Goal: Communication & Community: Answer question/provide support

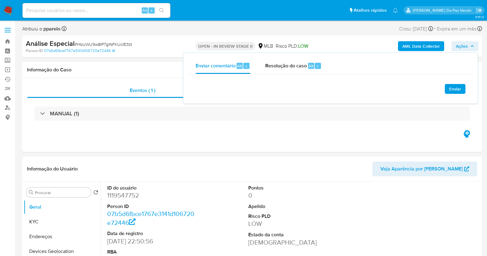
select select "10"
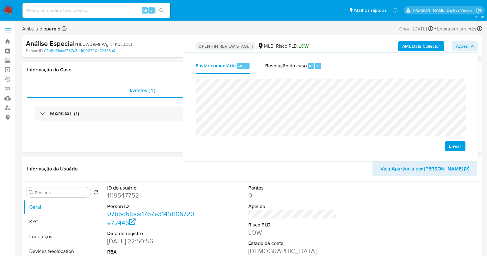
click at [191, 88] on div "Enviar" at bounding box center [330, 115] width 285 height 82
click at [183, 89] on div "Enviar comentário Alt c Resolução do caso Alt r Enviar" at bounding box center [331, 106] width 296 height 109
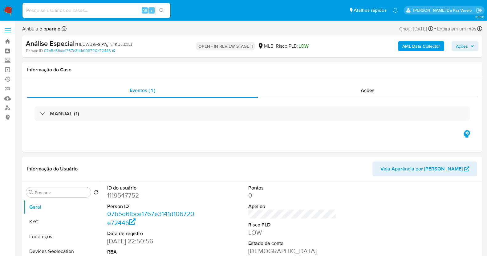
click at [467, 48] on span "Ações" at bounding box center [462, 46] width 12 height 10
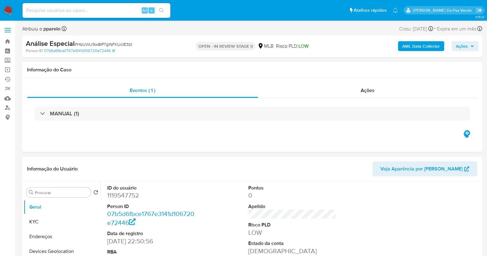
click at [469, 43] on span "Ações" at bounding box center [465, 46] width 18 height 9
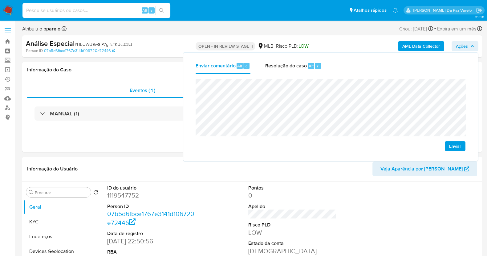
click at [122, 10] on input at bounding box center [97, 10] width 148 height 8
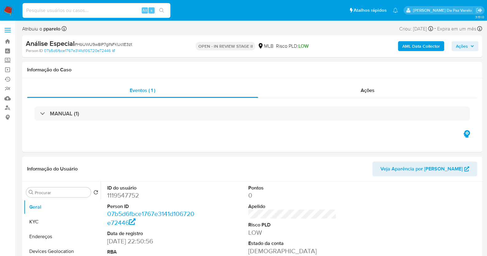
paste input "162971325"
type input "162971325"
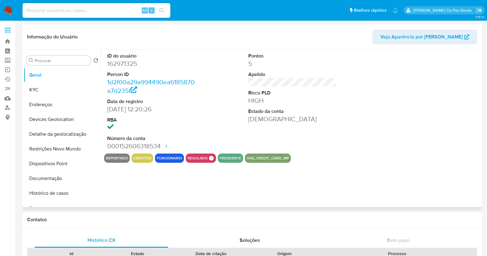
select select "10"
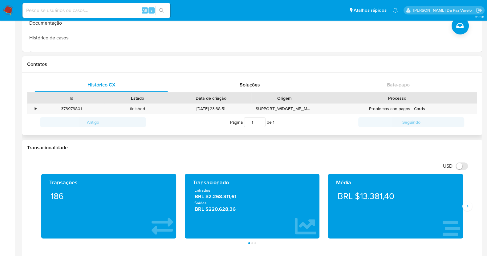
scroll to position [154, 0]
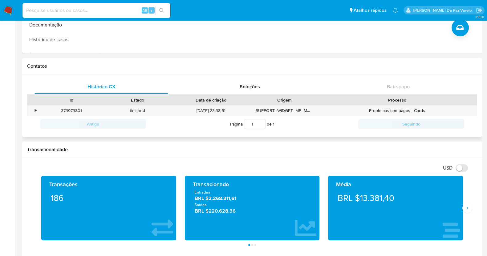
click at [401, 103] on div "Processo" at bounding box center [397, 100] width 159 height 10
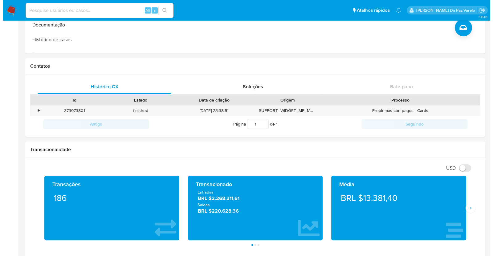
scroll to position [0, 0]
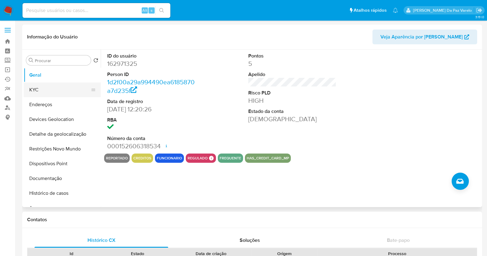
click at [50, 93] on button "KYC" at bounding box center [60, 90] width 72 height 15
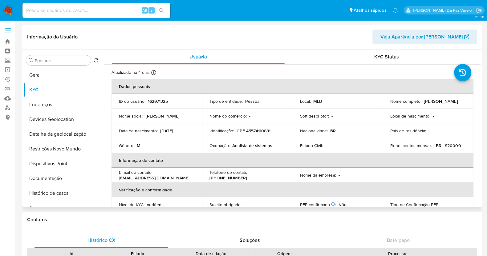
click at [393, 108] on td "Nome completo : Andre Almeida de Oliveira" at bounding box center [428, 101] width 91 height 15
click at [424, 104] on p "Andre Almeida de Oliveira" at bounding box center [441, 102] width 34 height 6
copy p "Andre"
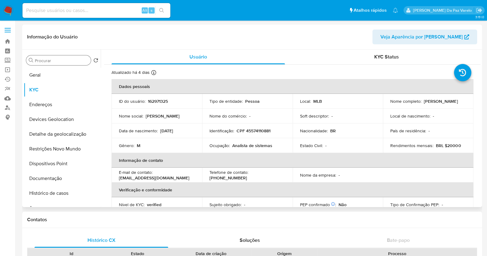
click at [53, 60] on input "Procurar" at bounding box center [62, 61] width 54 height 6
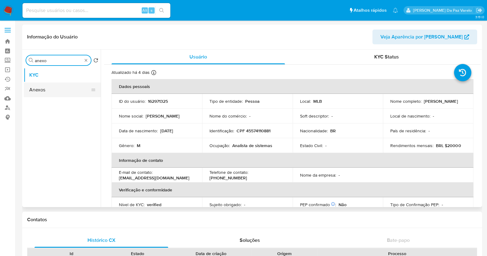
type input "anexo"
click at [48, 88] on button "Anexos" at bounding box center [60, 90] width 72 height 15
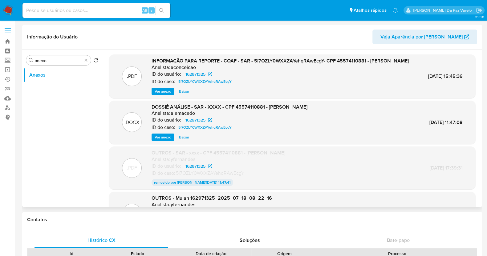
click at [162, 95] on span "Ver anexo" at bounding box center [163, 91] width 17 height 6
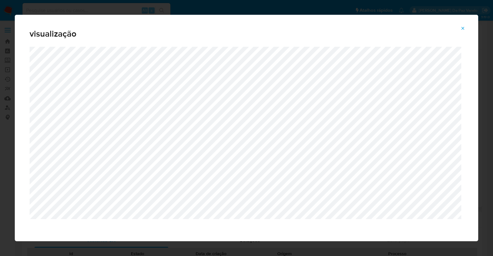
drag, startPoint x: 469, startPoint y: 27, endPoint x: 465, endPoint y: 28, distance: 3.4
click at [467, 27] on button "Attachment preview" at bounding box center [463, 28] width 14 height 10
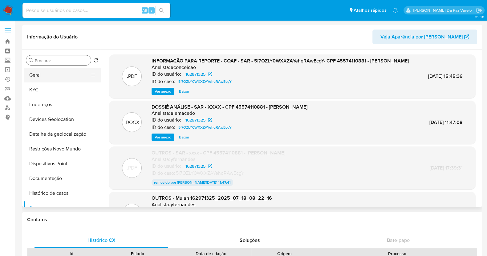
click at [44, 76] on button "Geral" at bounding box center [60, 75] width 72 height 15
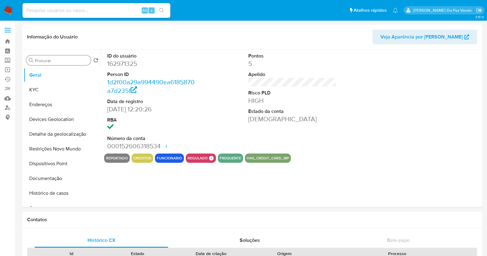
click at [114, 67] on dd "162971325" at bounding box center [151, 63] width 88 height 9
copy dd "162971325"
click at [461, 177] on button "Criar caso manual" at bounding box center [460, 181] width 17 height 17
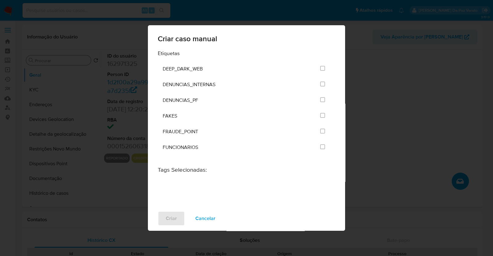
scroll to position [269, 0]
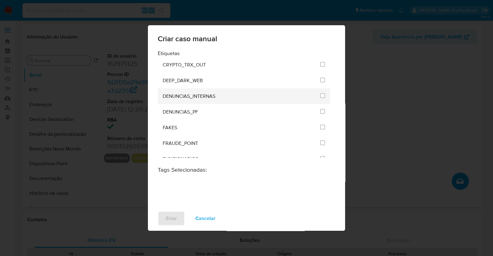
click at [191, 93] on span "DENUNCIAS_INTERNAS" at bounding box center [189, 96] width 53 height 6
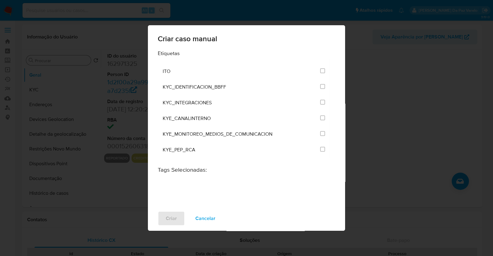
scroll to position [20, 0]
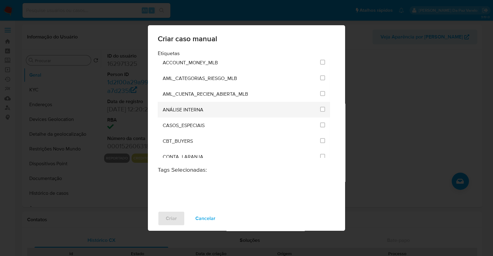
click at [317, 109] on li "ANÁLISE INTERNA" at bounding box center [244, 110] width 172 height 16
click at [320, 111] on div at bounding box center [322, 109] width 5 height 6
click at [321, 107] on span at bounding box center [322, 109] width 5 height 5
click at [320, 107] on input "1886" at bounding box center [322, 109] width 5 height 5
checkbox input "true"
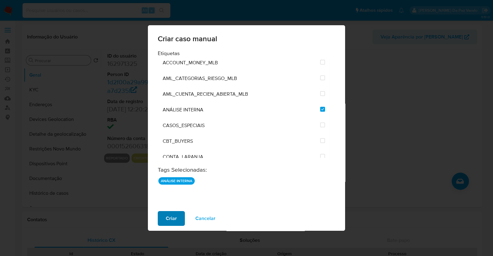
click at [166, 218] on span "Criar" at bounding box center [171, 219] width 11 height 14
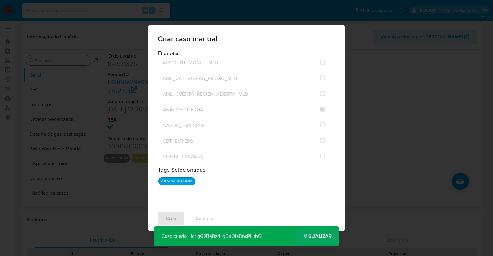
click at [319, 237] on span "Visualizar" at bounding box center [318, 237] width 28 height 0
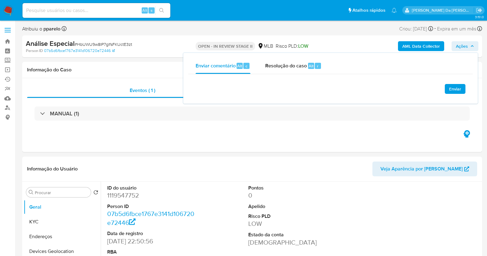
select select "10"
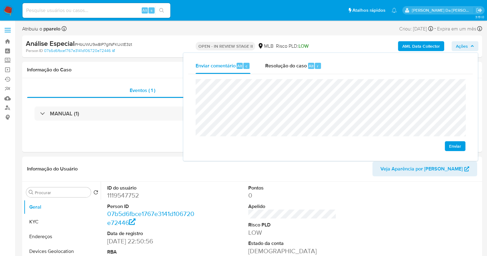
click at [193, 84] on div "Enviar" at bounding box center [330, 115] width 285 height 82
click at [6, 10] on img at bounding box center [8, 10] width 10 height 10
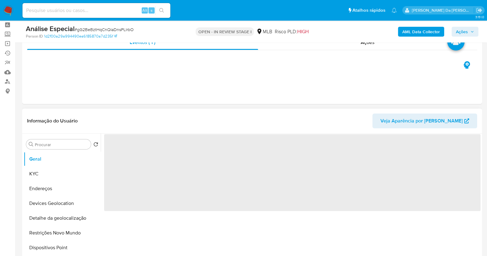
scroll to position [38, 0]
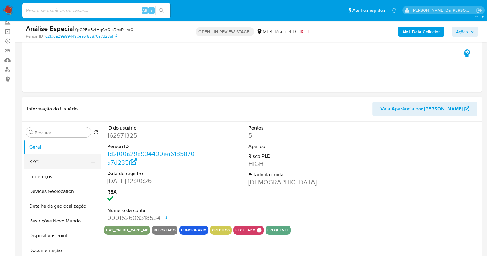
click at [59, 162] on button "KYC" at bounding box center [60, 162] width 72 height 15
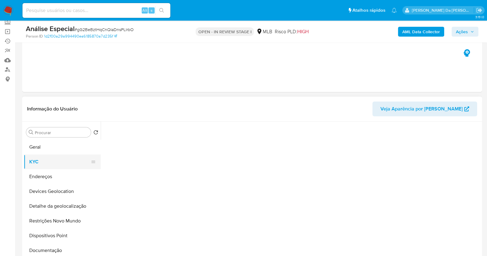
select select "10"
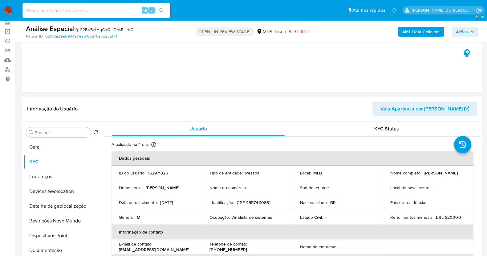
click at [460, 35] on span "Ações" at bounding box center [462, 32] width 12 height 10
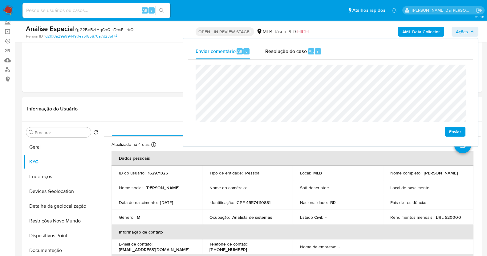
click at [185, 75] on div "Enviar comentário Alt c Resolução do caso Alt r Enviar" at bounding box center [330, 93] width 295 height 108
click at [456, 129] on span "Enviar" at bounding box center [455, 132] width 12 height 9
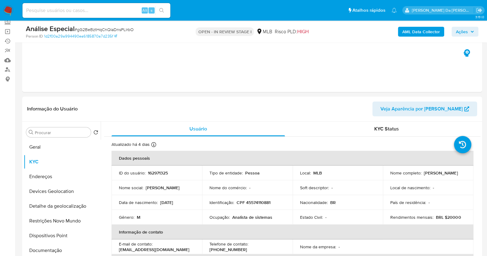
click at [461, 32] on span "Ações" at bounding box center [462, 32] width 12 height 10
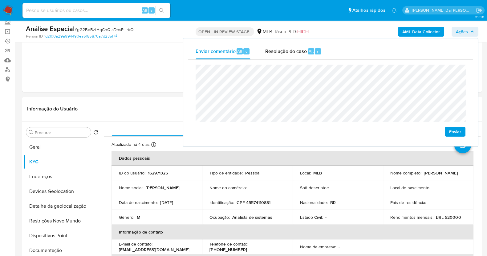
click at [184, 72] on div "Enviar comentário Alt c Resolução do caso Alt r Enviar" at bounding box center [330, 93] width 295 height 108
click at [187, 72] on div "Enviar comentário Alt c Resolução do caso Alt r Enviar" at bounding box center [330, 93] width 295 height 108
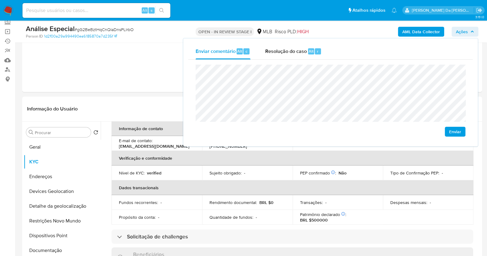
scroll to position [116, 0]
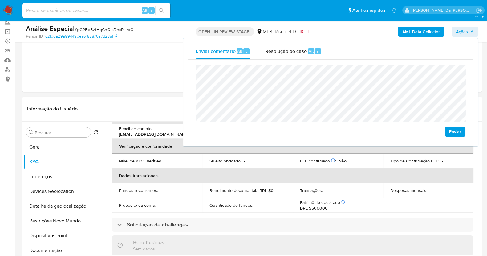
click at [447, 47] on div "Enviar comentário Alt c Resolução do caso Alt r" at bounding box center [330, 51] width 285 height 16
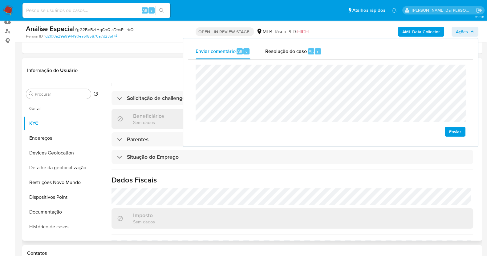
scroll to position [152, 0]
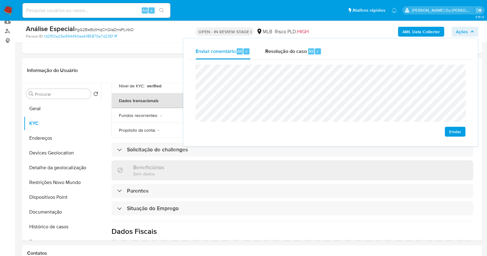
click at [428, 52] on div "Enviar comentário Alt c Resolução do caso Alt r" at bounding box center [330, 51] width 285 height 16
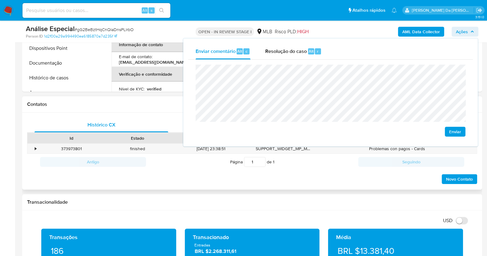
scroll to position [193, 0]
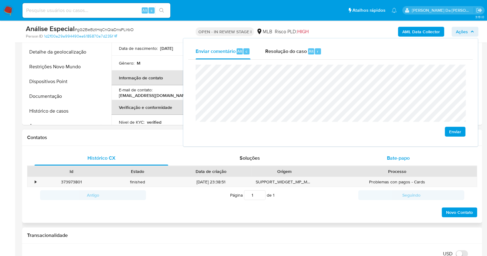
click at [402, 158] on span "Bate-papo" at bounding box center [398, 158] width 23 height 7
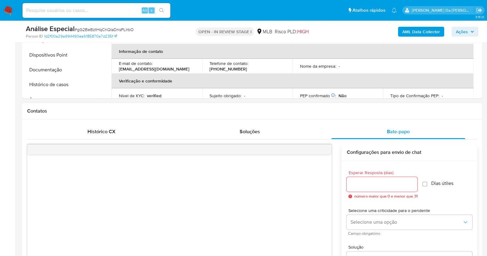
scroll to position [269, 0]
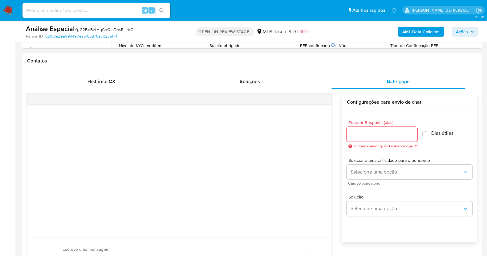
click at [368, 136] on input "Esperar Resposta (dias)" at bounding box center [382, 134] width 71 height 8
type input "5"
click at [421, 132] on div "Esperar Resposta (dias) 5 número maior que 0 e menor que 31 Dias útiles" at bounding box center [410, 135] width 126 height 38
click at [423, 132] on input "Dias útiles" at bounding box center [423, 134] width 5 height 5
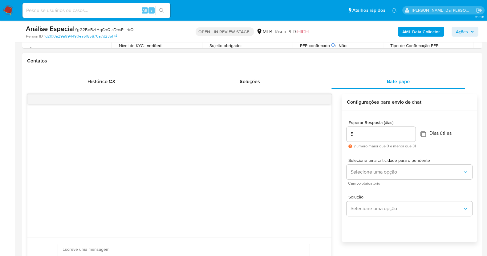
checkbox input "false"
click at [371, 173] on span "Selecione uma opção" at bounding box center [406, 172] width 112 height 6
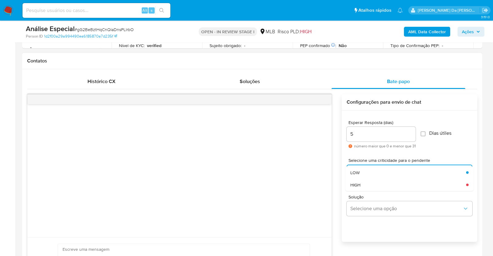
click at [367, 173] on div "LOW" at bounding box center [408, 172] width 116 height 12
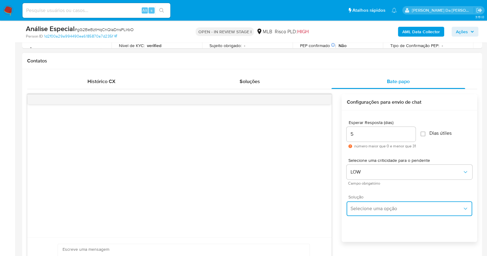
click at [368, 209] on span "Selecione uma opção" at bounding box center [406, 209] width 112 height 6
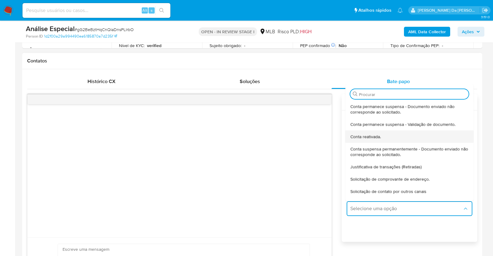
click at [385, 138] on div "Conta reativada." at bounding box center [409, 136] width 118 height 12
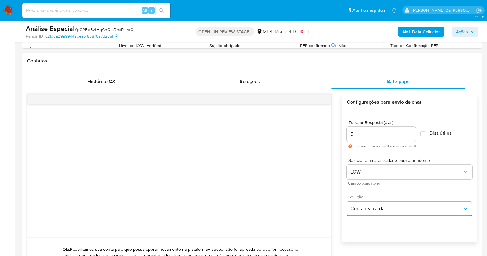
click at [379, 205] on button "Conta reativada." at bounding box center [410, 209] width 126 height 15
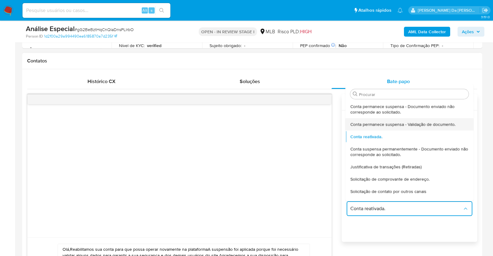
click at [388, 126] on span "Conta permanece suspensa - Validação de documento." at bounding box center [402, 124] width 105 height 6
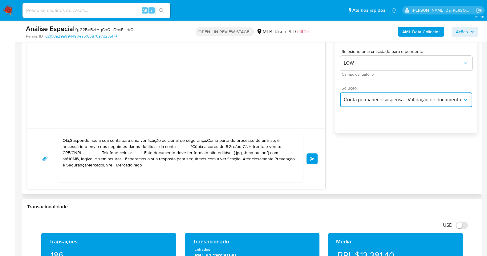
scroll to position [385, 0]
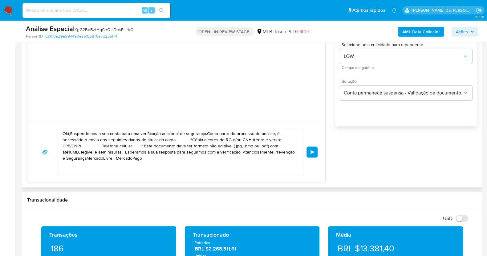
click at [180, 171] on textarea "Olá,Suspendemos a sua conta para uma verificação adicional de segurança.Como pa…" at bounding box center [179, 152] width 233 height 47
paste textarea "André! Estamos conduzindo uma verificação adicional de segurança nas transações…"
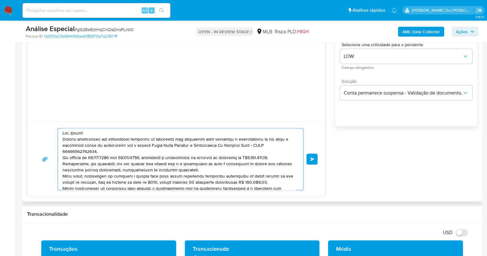
scroll to position [0, 0]
click at [92, 136] on textarea at bounding box center [179, 160] width 233 height 62
click at [92, 133] on textarea at bounding box center [179, 160] width 233 height 62
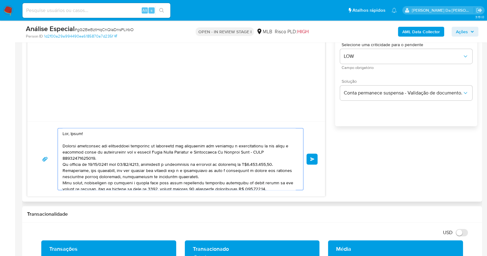
click at [133, 159] on textarea at bounding box center [179, 160] width 233 height 62
click at [63, 167] on textarea at bounding box center [179, 160] width 233 height 62
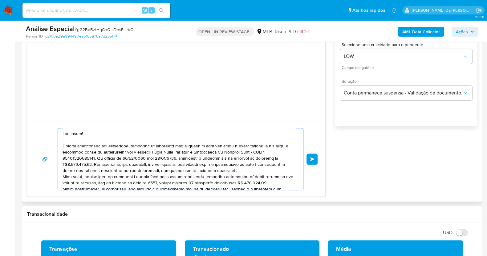
click at [212, 163] on textarea at bounding box center [179, 160] width 233 height 62
click at [238, 170] on textarea at bounding box center [179, 160] width 233 height 62
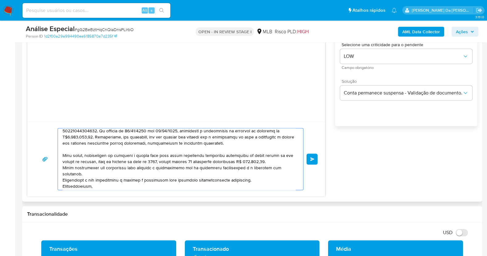
scroll to position [38, 0]
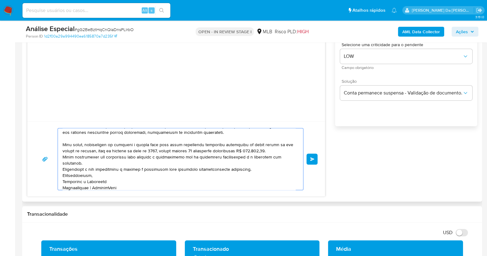
click at [125, 164] on textarea at bounding box center [179, 160] width 233 height 62
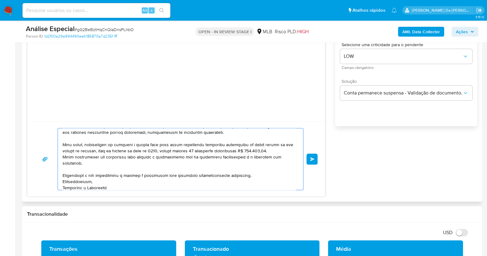
click at [100, 183] on textarea at bounding box center [179, 160] width 233 height 62
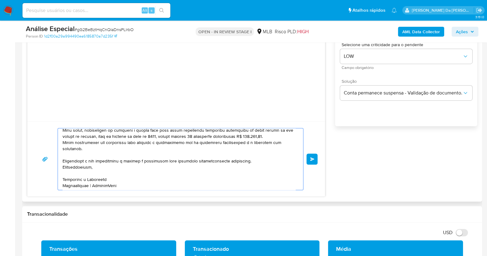
scroll to position [60, 0]
click at [60, 161] on div at bounding box center [179, 160] width 242 height 62
click at [64, 160] on textarea at bounding box center [179, 160] width 233 height 62
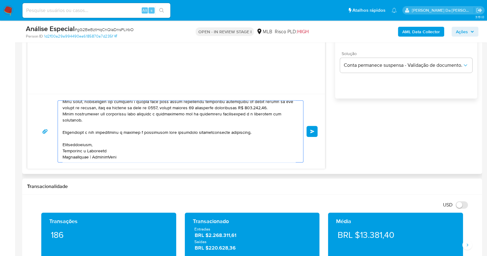
scroll to position [424, 0]
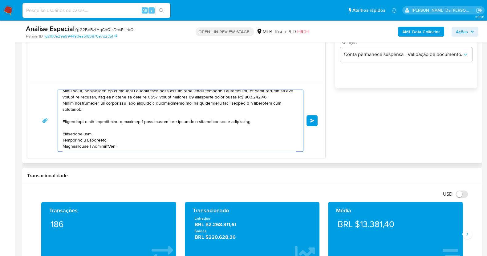
click at [109, 139] on textarea at bounding box center [179, 121] width 233 height 62
click at [128, 139] on textarea at bounding box center [179, 121] width 233 height 62
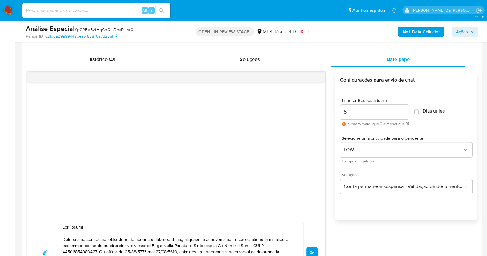
scroll to position [308, 0]
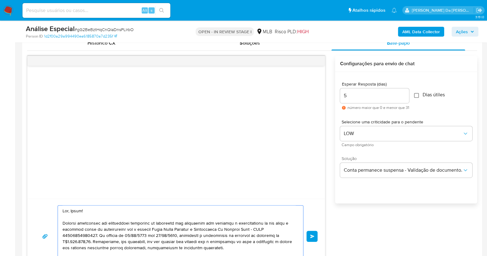
type textarea "Olá, André! Estamos conduzindo uma verificação adicional de segurança nas trans…"
click at [418, 97] on input "Dias útiles" at bounding box center [416, 95] width 5 height 5
checkbox input "true"
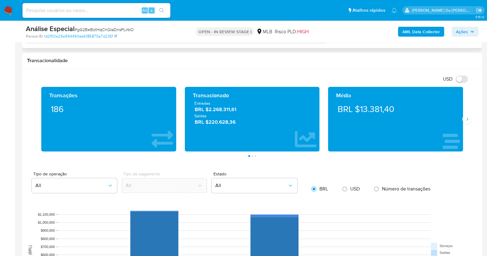
scroll to position [424, 0]
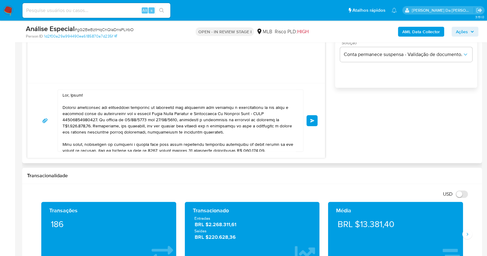
click at [312, 118] on button "common.send" at bounding box center [312, 120] width 11 height 11
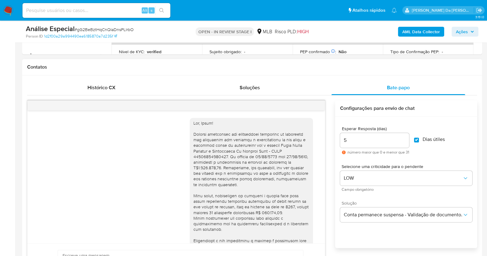
scroll to position [231, 0]
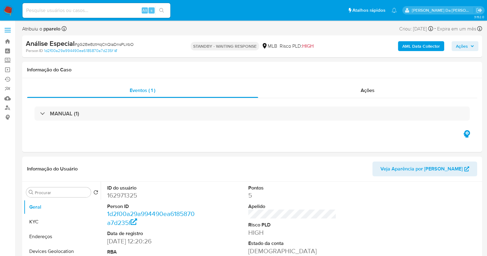
click at [100, 44] on span "# gG2BeBztHqCnQIaDnsPLlrbO" at bounding box center [104, 44] width 59 height 6
select select "10"
copy span "gG2BeBztHqCnQIaDnsPLlrbO"
click at [106, 45] on span "# gG2BeBztHqCnQIaDnsPLlrbO" at bounding box center [104, 44] width 59 height 6
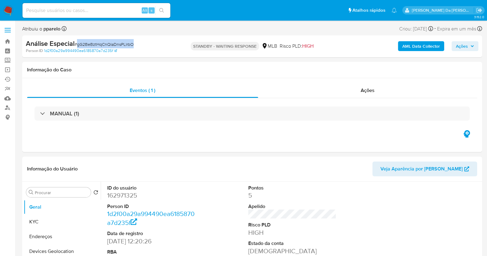
click at [106, 45] on span "# gG2BeBztHqCnQIaDnsPLlrbO" at bounding box center [104, 44] width 59 height 6
copy span "gG2BeBztHqCnQIaDnsPLlrbO"
